Goal: Find specific page/section: Find specific page/section

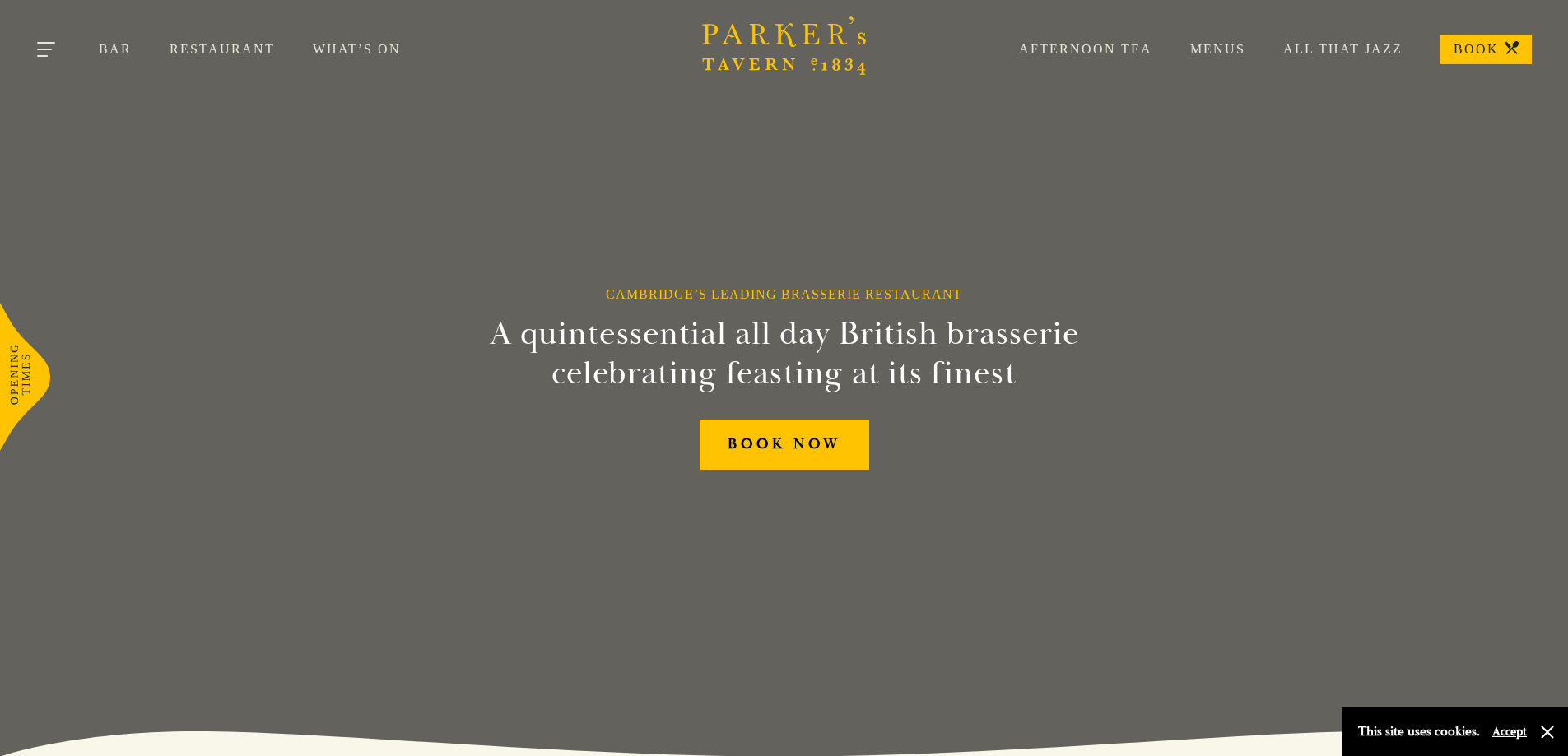
click at [31, 47] on button "Toggle navigation" at bounding box center [47, 52] width 70 height 70
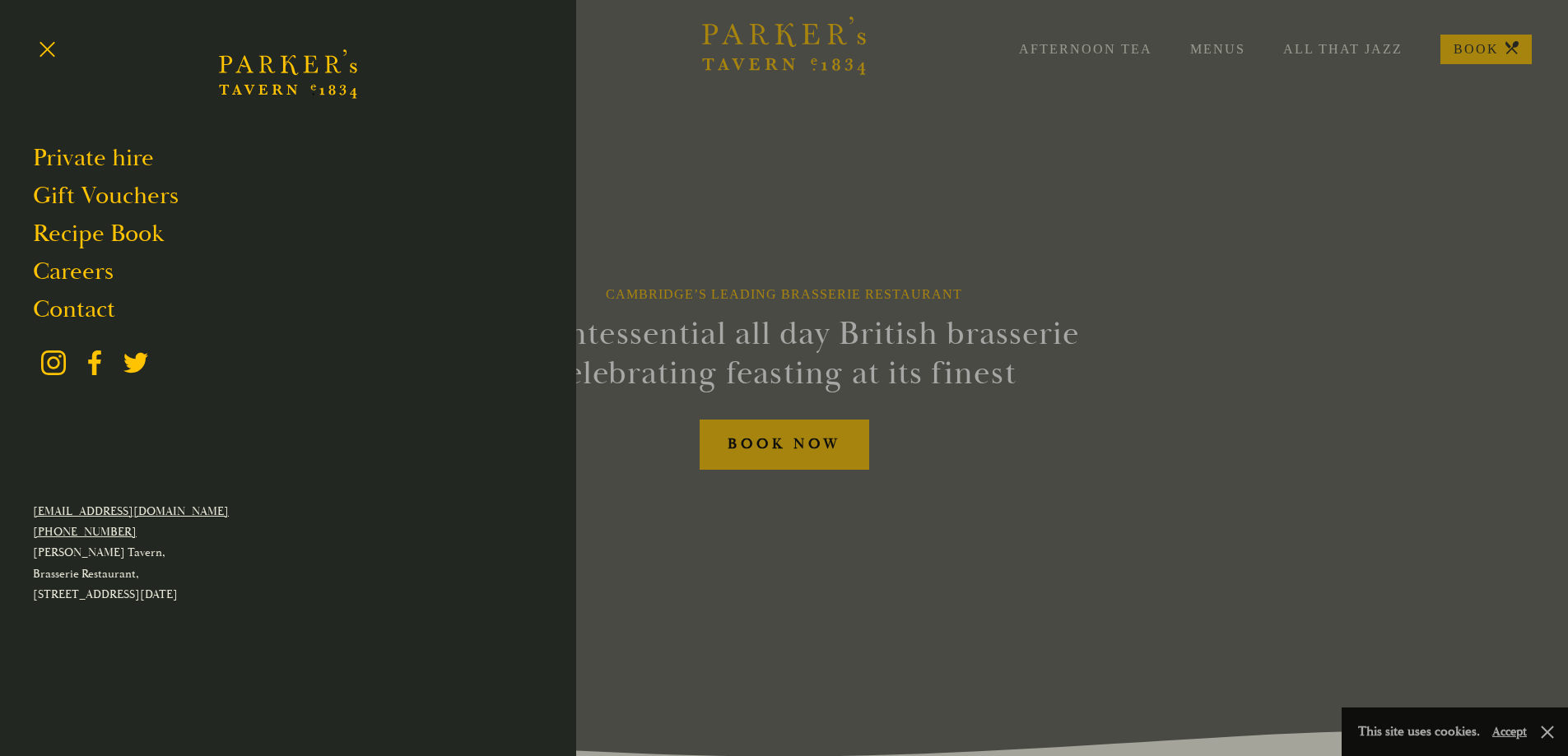
drag, startPoint x: 869, startPoint y: 197, endPoint x: 1161, endPoint y: 77, distance: 315.7
click at [869, 196] on div at bounding box center [784, 378] width 1568 height 756
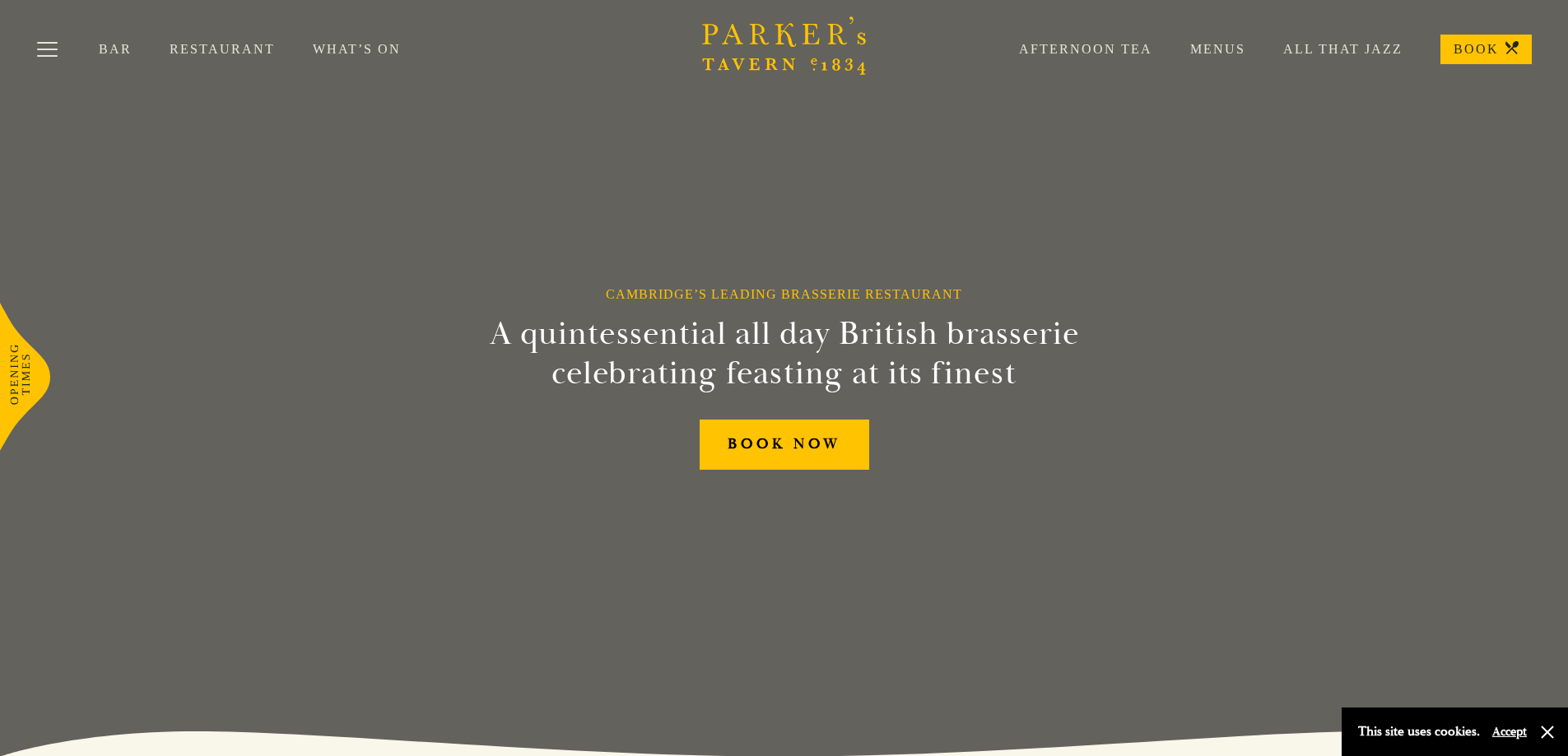
click at [1212, 42] on link "Menus" at bounding box center [1198, 49] width 93 height 16
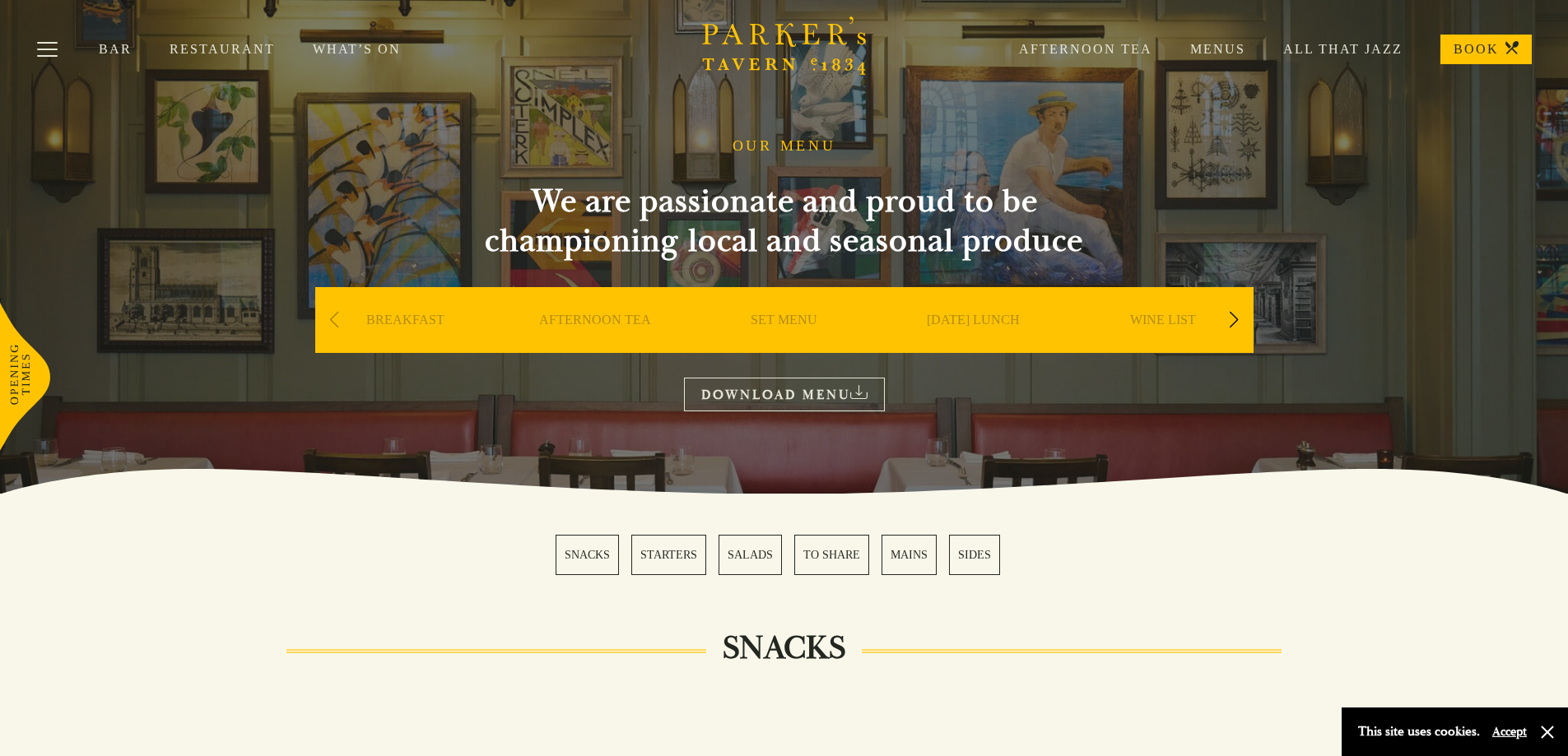
click at [986, 317] on link "SUNDAY LUNCH" at bounding box center [973, 344] width 93 height 65
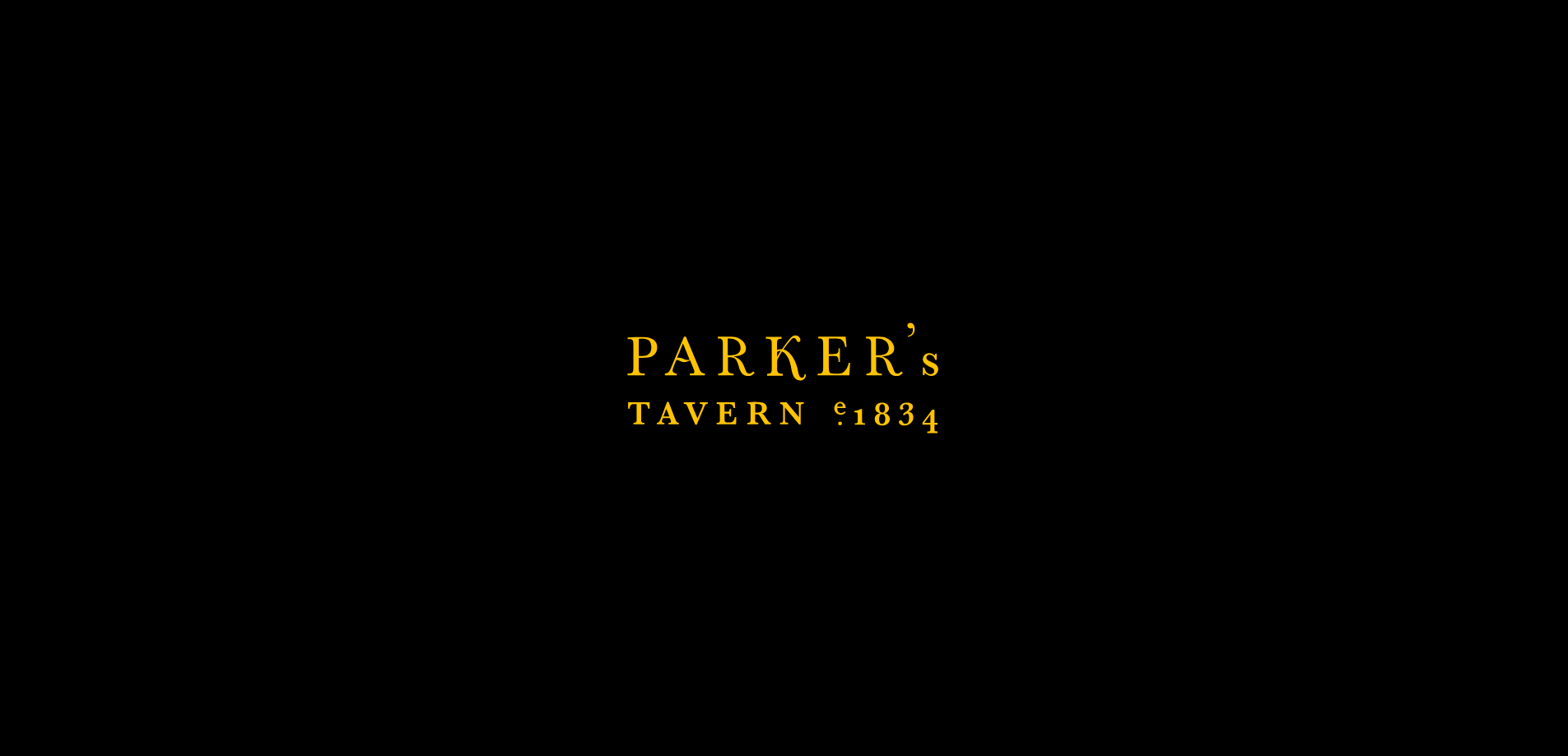
scroll to position [380, 0]
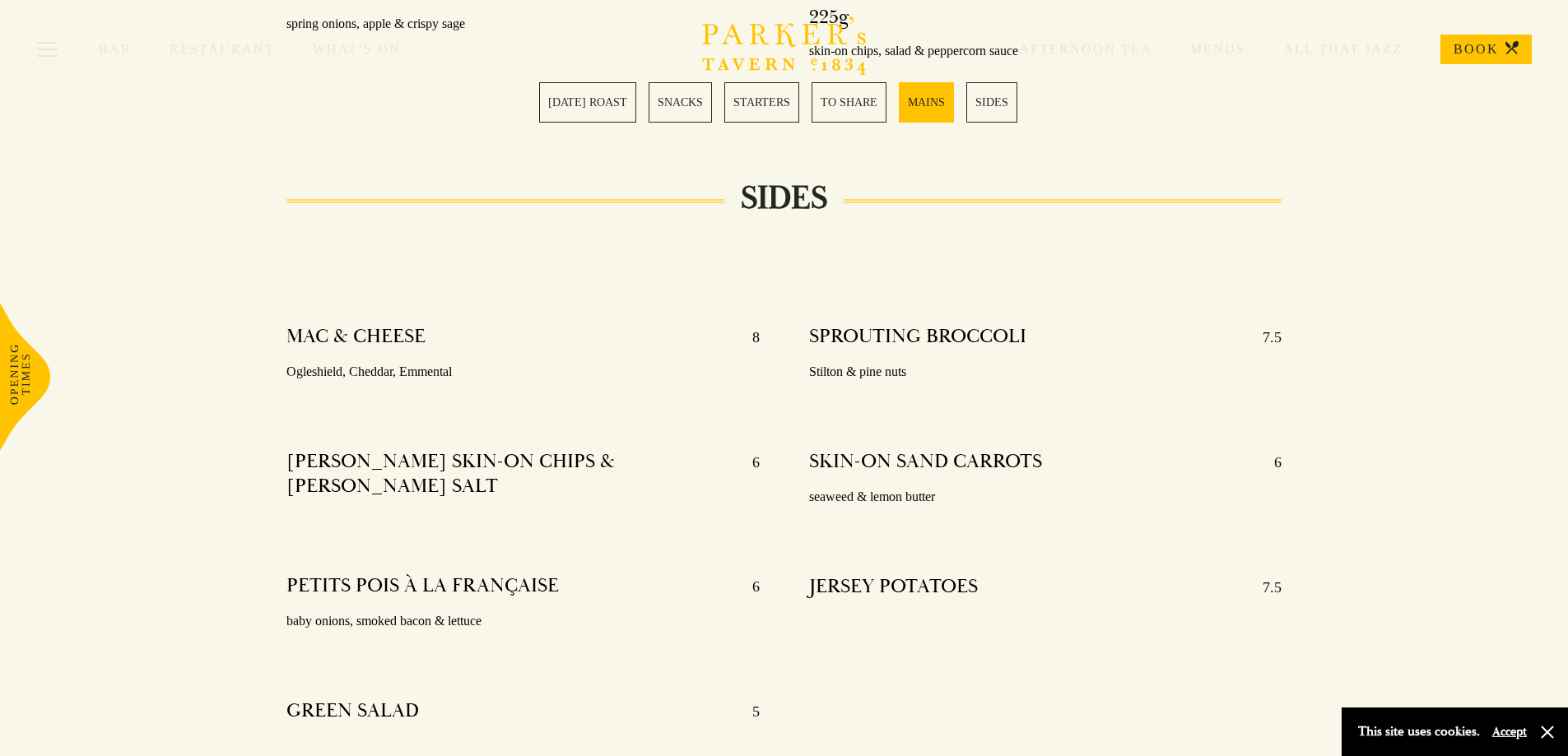
scroll to position [3475, 0]
